Goal: Information Seeking & Learning: Learn about a topic

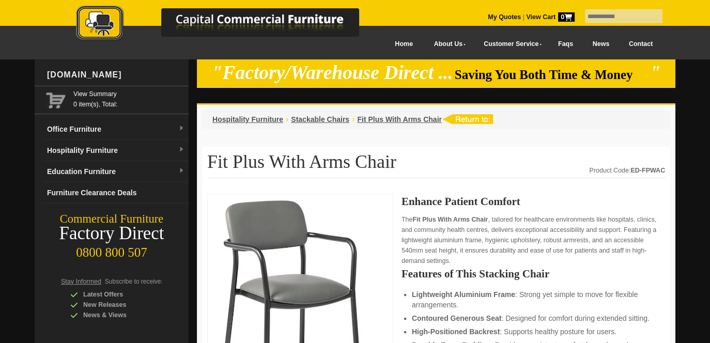
click at [292, 19] on img at bounding box center [229, 24] width 362 height 38
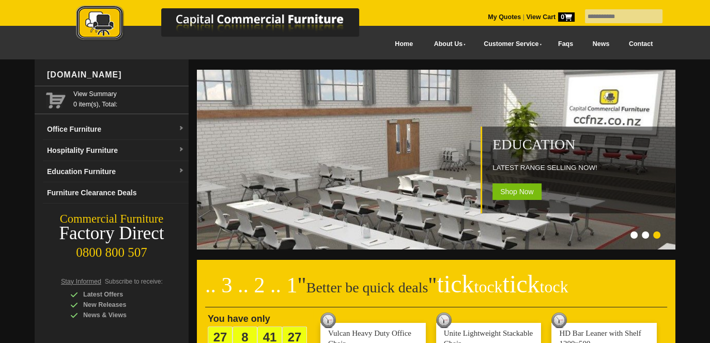
click at [288, 20] on img at bounding box center [229, 24] width 362 height 38
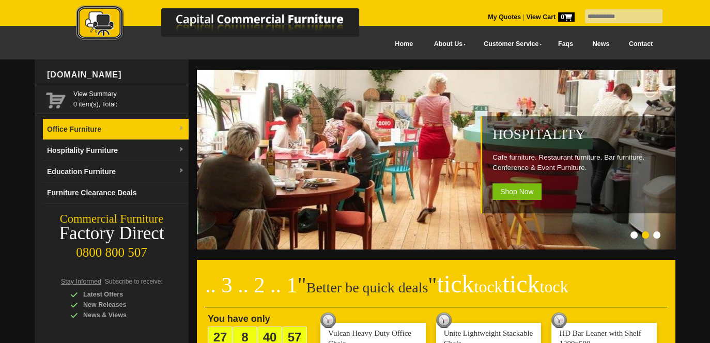
click at [107, 134] on link "Office Furniture" at bounding box center [116, 129] width 146 height 21
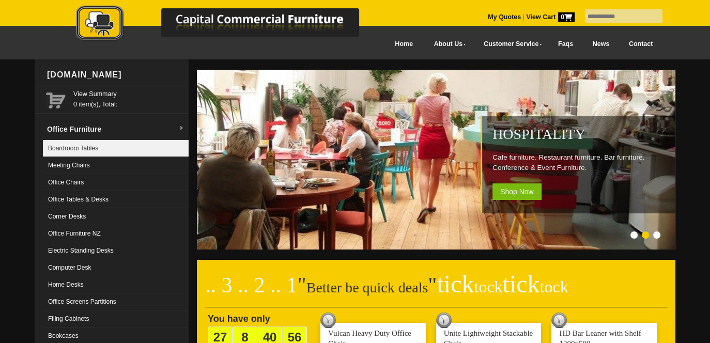
click at [98, 150] on link "Boardroom Tables" at bounding box center [116, 148] width 146 height 17
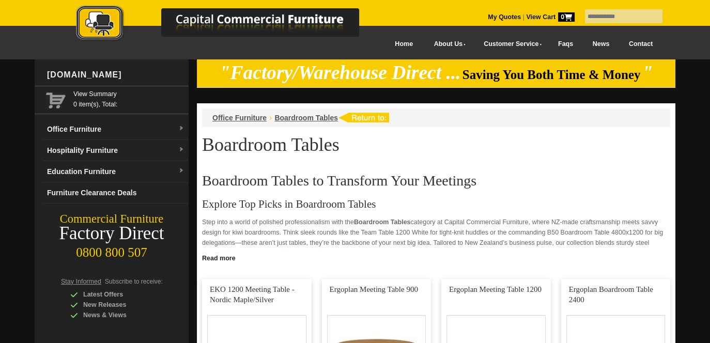
scroll to position [155, 0]
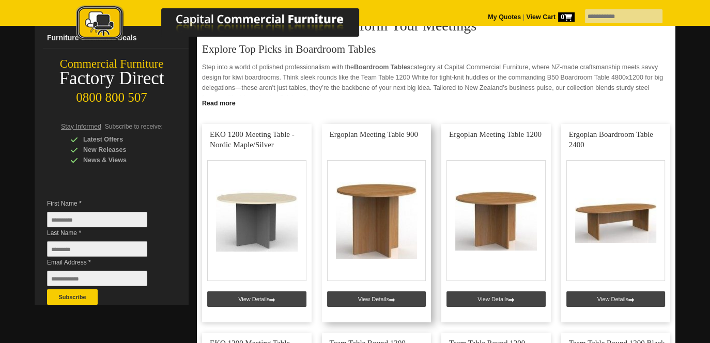
click at [369, 299] on link at bounding box center [377, 223] width 110 height 199
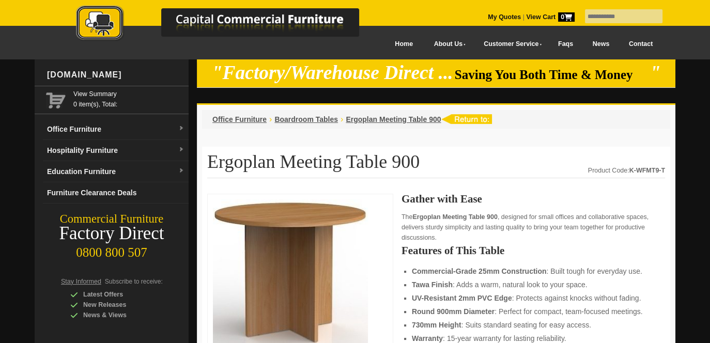
scroll to position [155, 0]
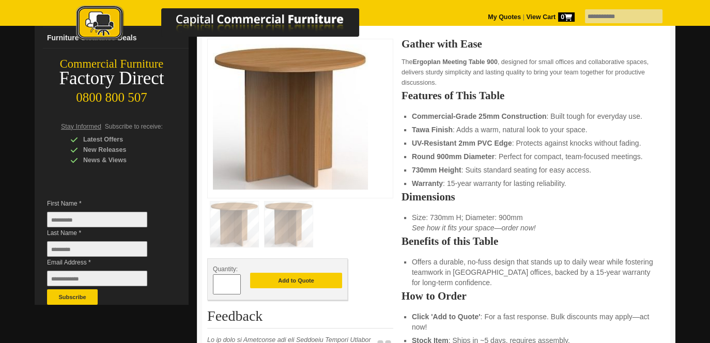
click at [306, 233] on img at bounding box center [289, 225] width 48 height 46
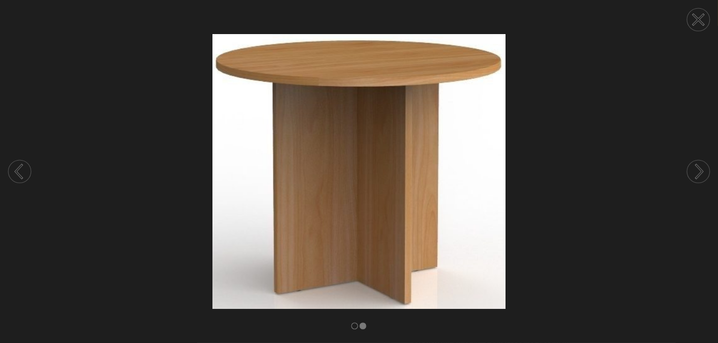
click at [21, 180] on circle at bounding box center [19, 171] width 23 height 23
click at [22, 177] on circle at bounding box center [19, 171] width 23 height 23
click at [696, 20] on icon at bounding box center [698, 19] width 39 height 39
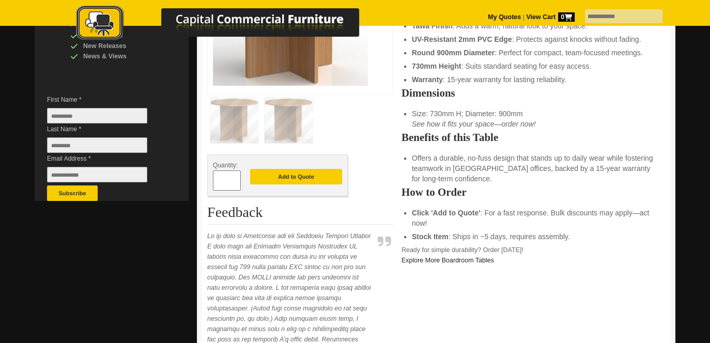
scroll to position [0, 0]
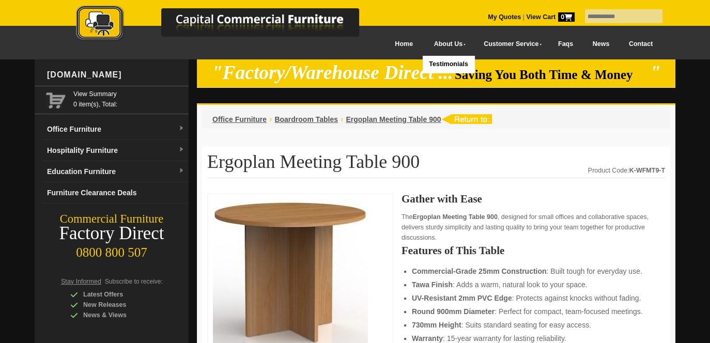
click at [437, 66] on link "Testimonials" at bounding box center [449, 64] width 52 height 17
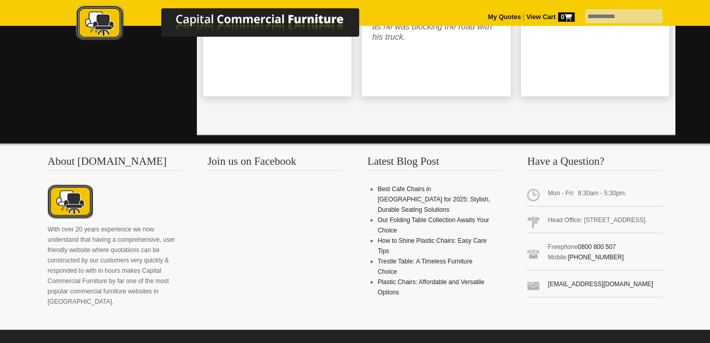
scroll to position [2345, 0]
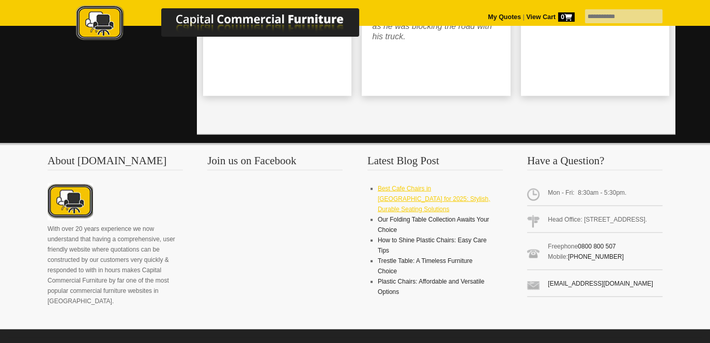
click at [474, 185] on link "Best Cafe Chairs in [GEOGRAPHIC_DATA] for 2025: Stylish, Durable Seating Soluti…" at bounding box center [434, 199] width 113 height 28
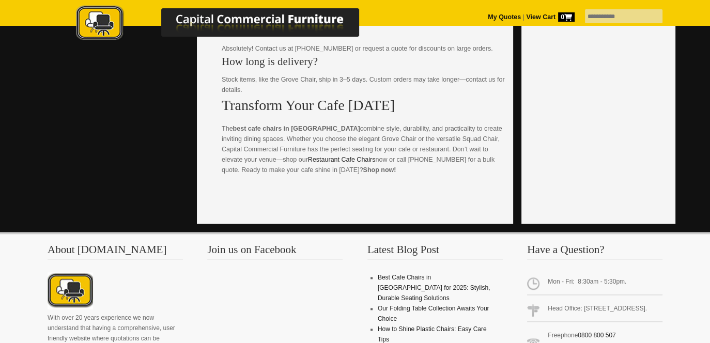
scroll to position [1396, 0]
